Goal: Transaction & Acquisition: Purchase product/service

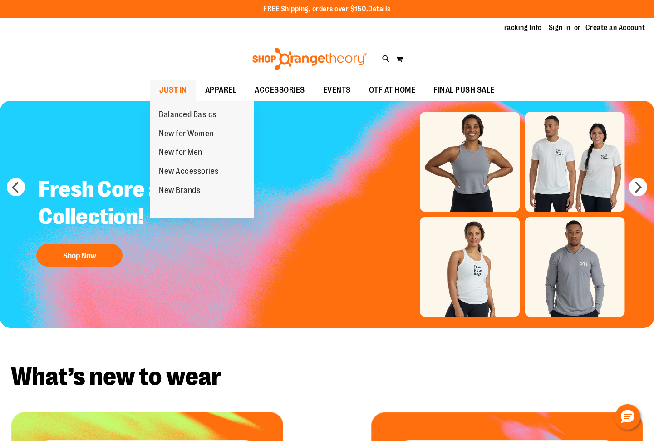
click at [179, 88] on span "JUST IN" at bounding box center [173, 90] width 28 height 20
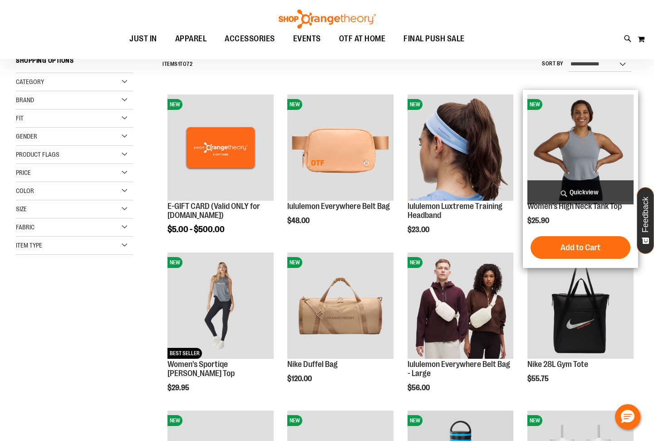
scroll to position [136, 0]
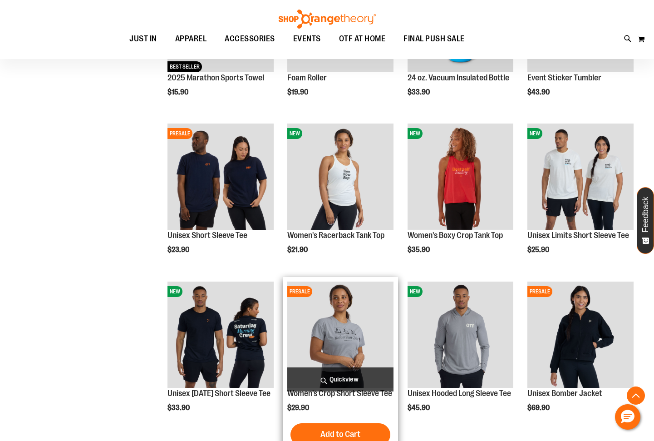
scroll to position [590, 0]
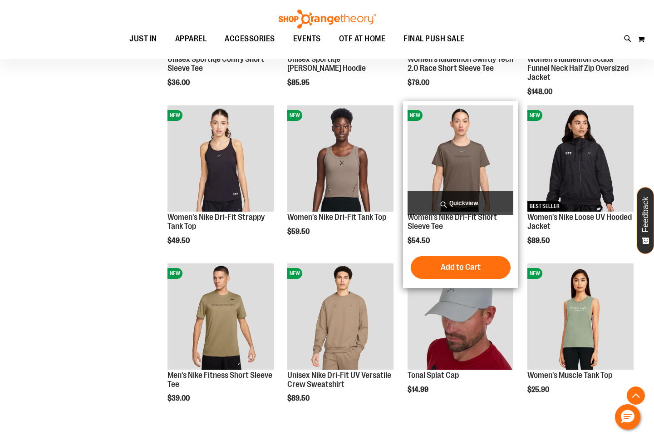
scroll to position [1225, 0]
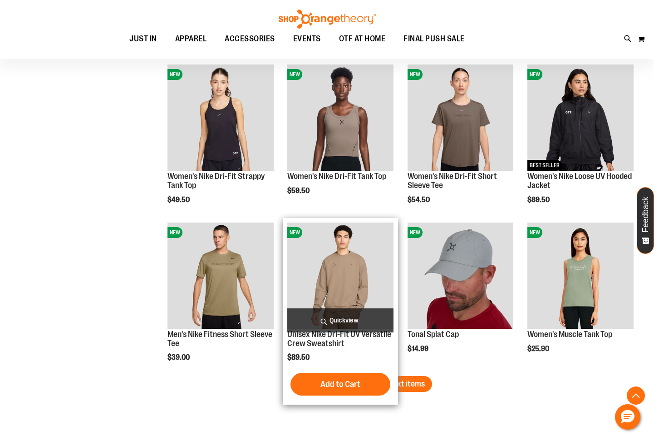
click at [328, 270] on img "product" at bounding box center [340, 275] width 106 height 106
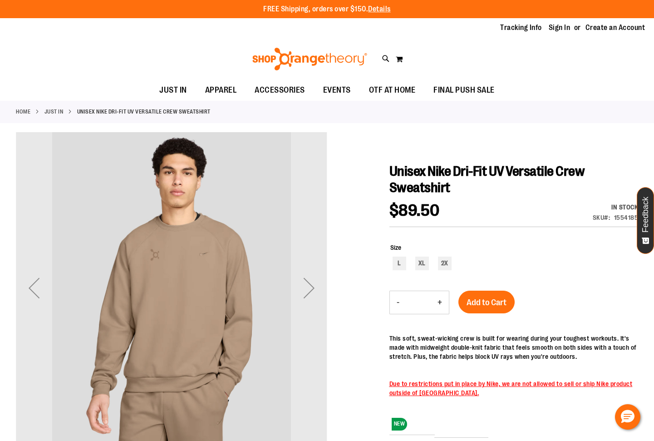
drag, startPoint x: 0, startPoint y: 0, endPoint x: 364, endPoint y: 278, distance: 458.2
click at [361, 266] on div at bounding box center [327, 373] width 622 height 483
drag, startPoint x: 364, startPoint y: 278, endPoint x: 362, endPoint y: 283, distance: 5.5
click at [364, 280] on div at bounding box center [327, 373] width 622 height 483
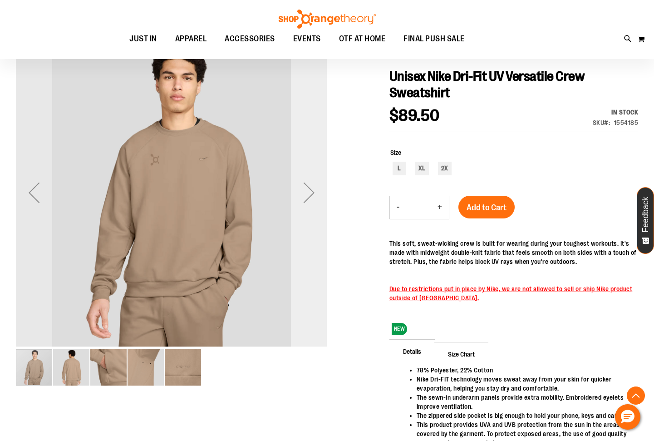
scroll to position [181, 0]
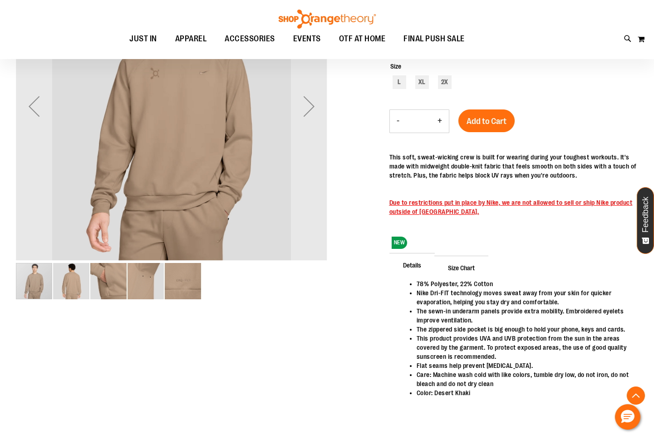
click at [183, 277] on img "image 5 of 5" at bounding box center [183, 281] width 36 height 36
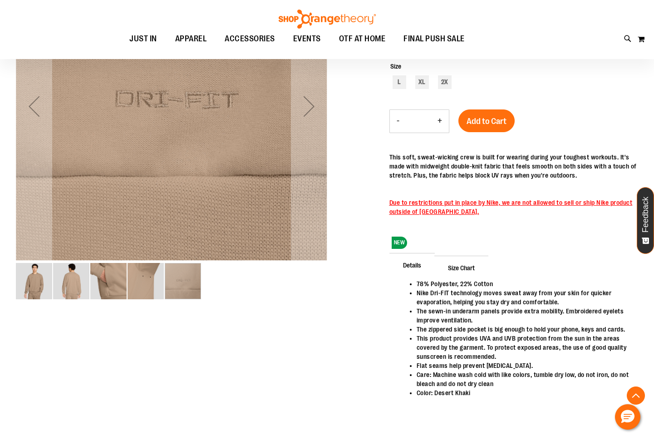
click at [143, 280] on img "image 4 of 5" at bounding box center [146, 281] width 36 height 36
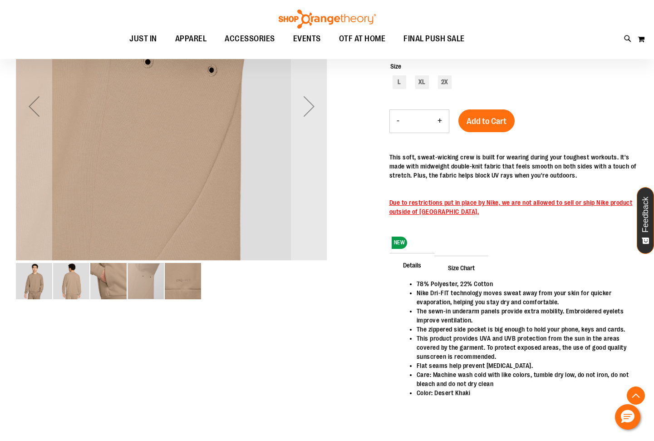
click at [122, 285] on img "image 3 of 5" at bounding box center [108, 281] width 36 height 36
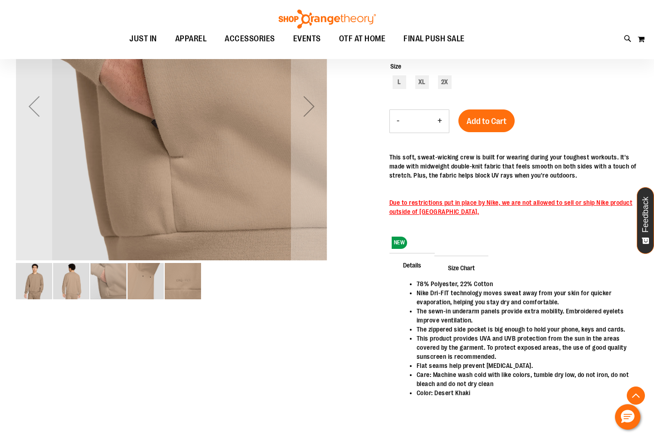
click at [71, 283] on img "image 2 of 5" at bounding box center [71, 281] width 36 height 36
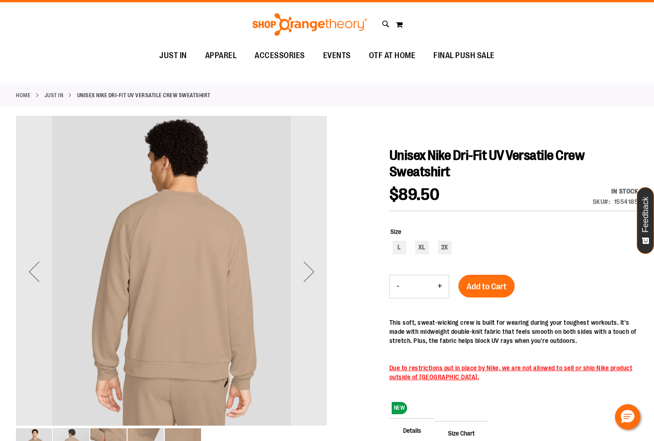
scroll to position [0, 0]
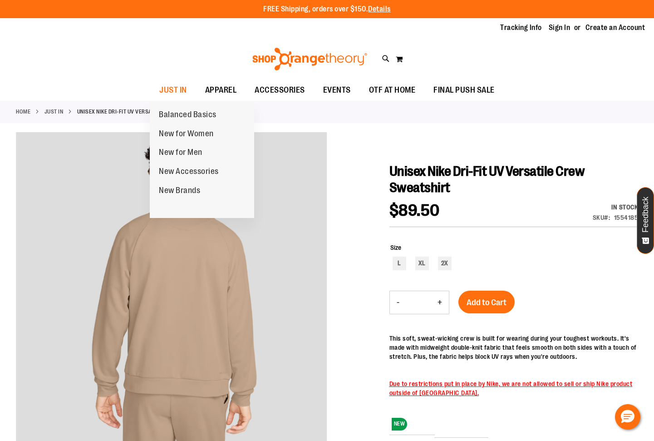
click at [182, 129] on span "New for Women" at bounding box center [186, 134] width 55 height 11
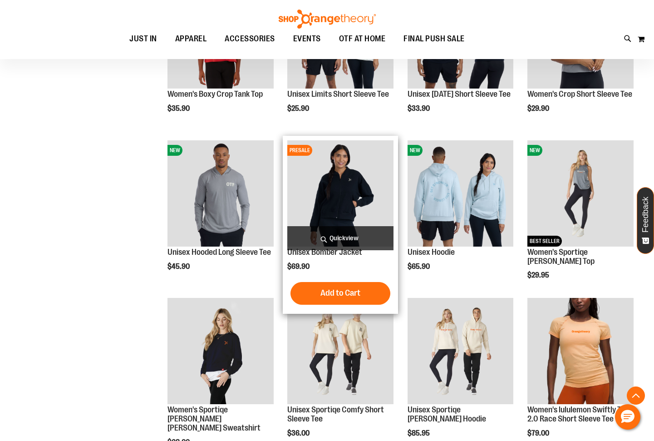
scroll to position [363, 0]
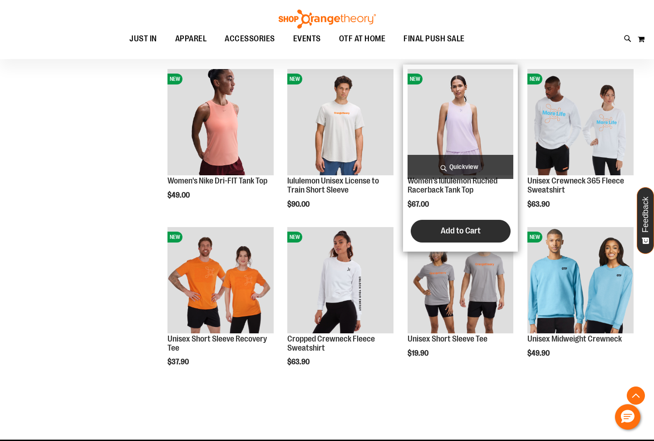
scroll to position [1225, 0]
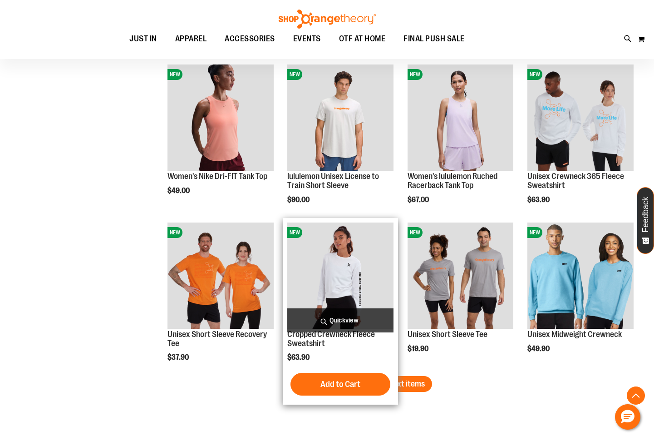
click at [366, 241] on img "product" at bounding box center [340, 275] width 106 height 106
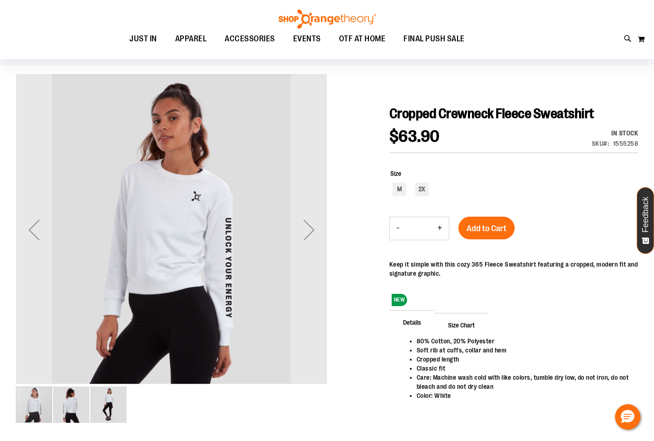
scroll to position [90, 0]
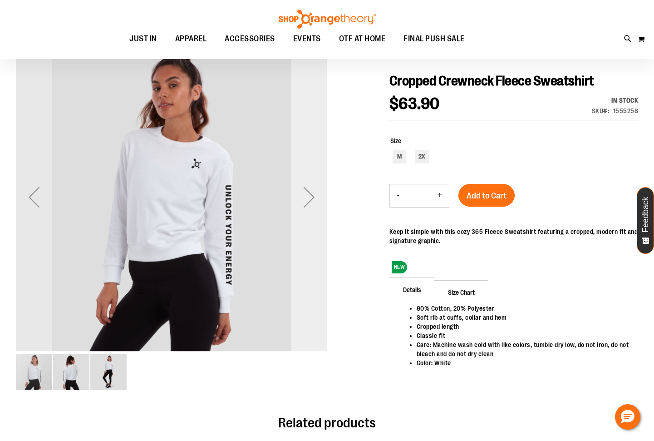
click at [313, 199] on div "Next" at bounding box center [309, 197] width 36 height 36
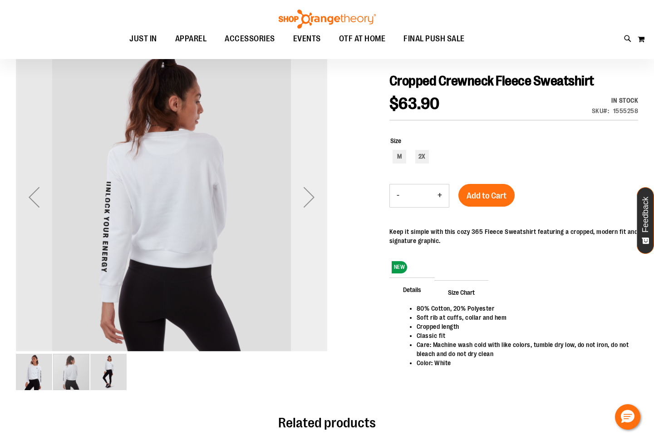
click at [313, 199] on div "Next" at bounding box center [309, 197] width 36 height 36
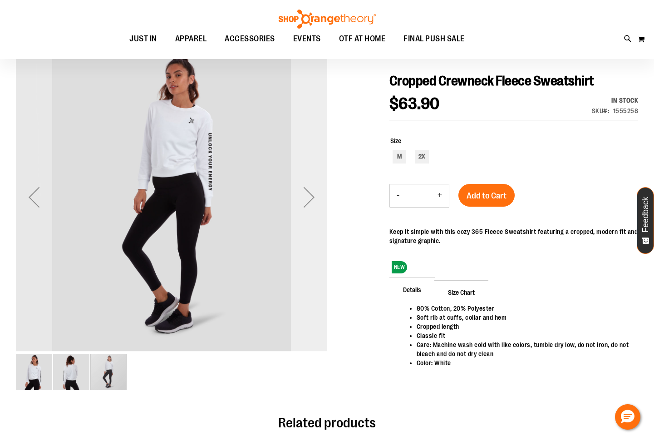
click at [311, 203] on div "Next" at bounding box center [309, 197] width 36 height 36
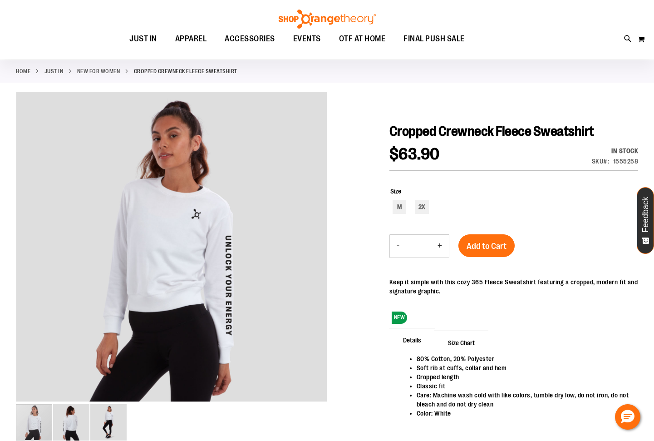
scroll to position [0, 0]
